Goal: Transaction & Acquisition: Download file/media

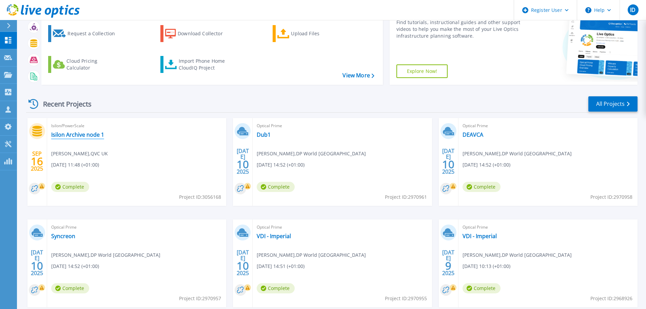
scroll to position [68, 0]
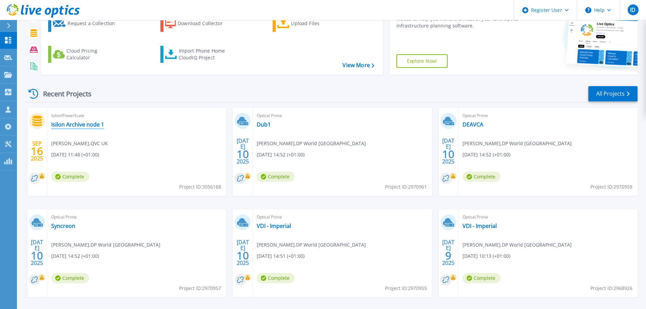
click at [68, 122] on link "Isilon Archive node 1" at bounding box center [77, 124] width 53 height 7
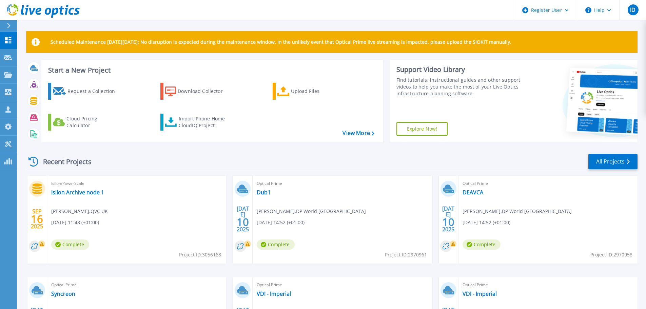
click at [88, 188] on div "Isilon/PowerScale Isilon Archive node 1 [PERSON_NAME] , QVC UK [DATE] 11:48 (+0…" at bounding box center [136, 220] width 179 height 88
click at [88, 191] on link "Isilon Archive node 1" at bounding box center [77, 192] width 53 height 7
click at [115, 163] on div "Recent Projects All Projects" at bounding box center [332, 161] width 612 height 17
click at [55, 195] on link "Isilon Archive node 1" at bounding box center [77, 192] width 53 height 7
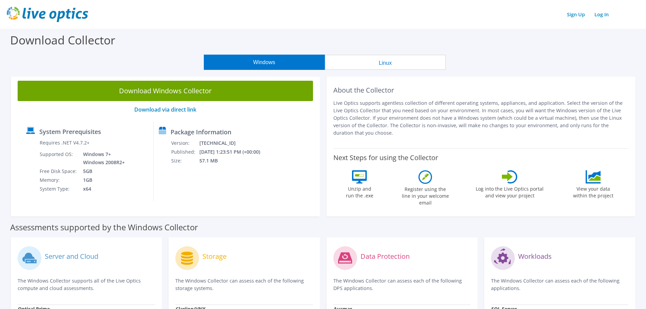
click at [431, 119] on p "Live Optics supports agentless collection of different operating systems, appli…" at bounding box center [482, 117] width 296 height 37
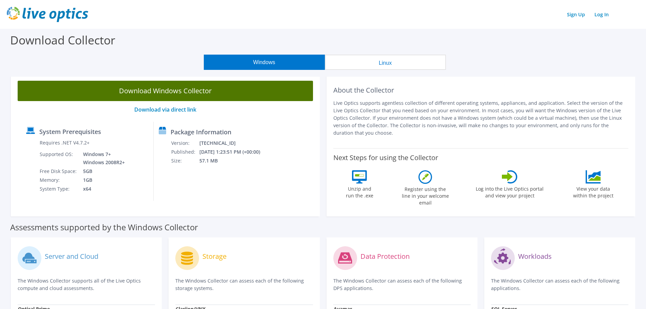
click at [149, 88] on link "Download Windows Collector" at bounding box center [166, 91] width 296 height 20
